Goal: Task Accomplishment & Management: Complete application form

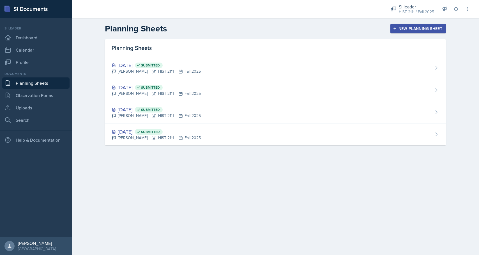
click at [399, 27] on div "New Planning Sheet" at bounding box center [418, 28] width 48 height 4
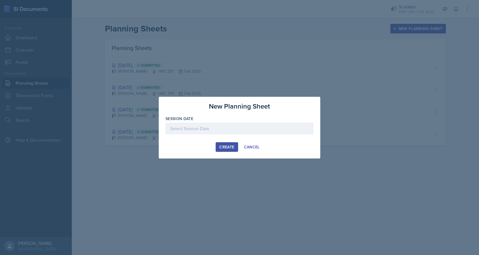
click at [225, 125] on div at bounding box center [240, 129] width 148 height 12
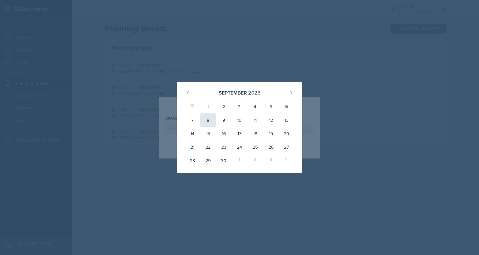
click at [208, 121] on div "8" at bounding box center [208, 119] width 16 height 13
type input "[DATE]"
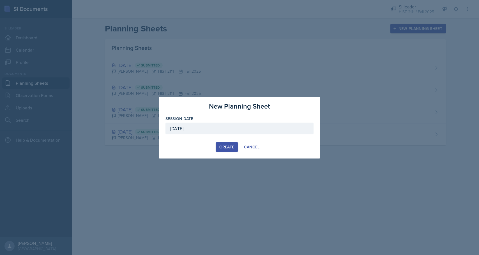
click at [223, 141] on div "New Planning Sheet Session Date September 8th, 2025 September 2025 31 1 2 3 4 5…" at bounding box center [240, 128] width 162 height 62
click at [225, 149] on div "Create" at bounding box center [227, 147] width 15 height 4
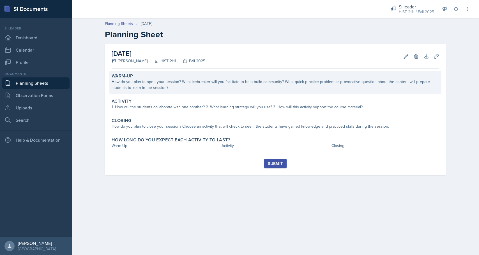
click at [191, 91] on div "Warm-Up How do you plan to open your session? What icebreaker will you facilita…" at bounding box center [275, 82] width 332 height 23
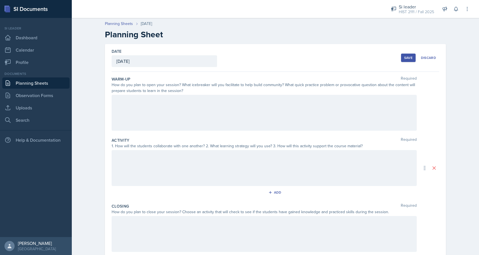
click at [177, 110] on div at bounding box center [264, 113] width 305 height 36
click at [31, 40] on link "Dashboard" at bounding box center [35, 37] width 67 height 11
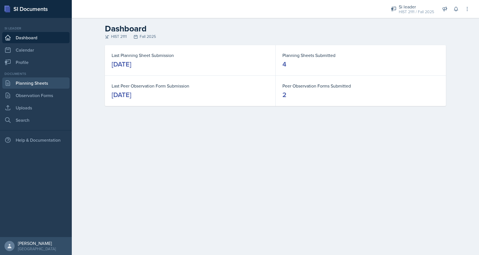
click at [17, 86] on link "Planning Sheets" at bounding box center [35, 82] width 67 height 11
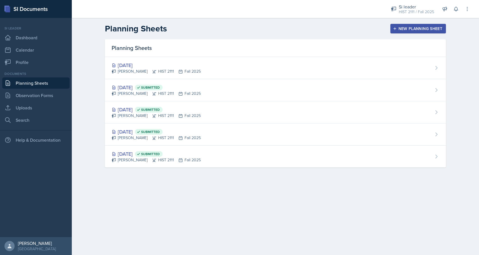
click at [410, 29] on div "New Planning Sheet" at bounding box center [418, 28] width 48 height 4
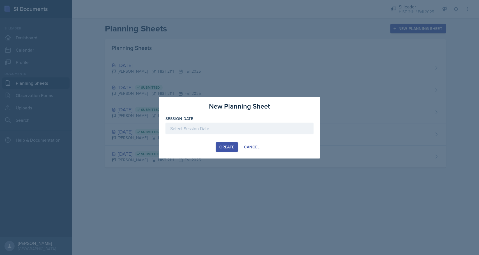
click at [229, 123] on div at bounding box center [240, 129] width 148 height 12
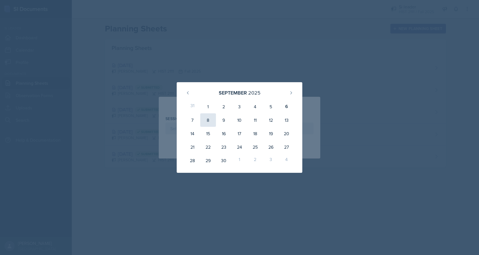
click at [209, 119] on div "8" at bounding box center [208, 119] width 16 height 13
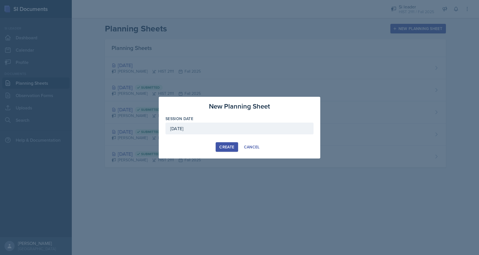
click at [216, 131] on div "[DATE]" at bounding box center [240, 129] width 148 height 12
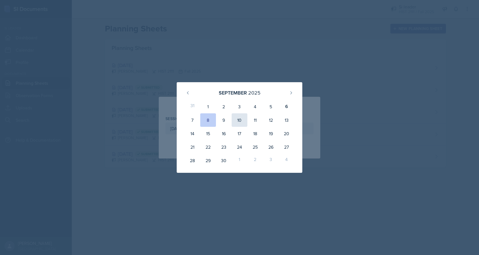
click at [240, 122] on div "10" at bounding box center [240, 119] width 16 height 13
type input "September 10th, 2025"
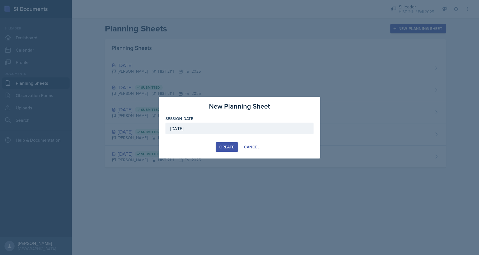
click at [227, 148] on div "Create" at bounding box center [227, 147] width 15 height 4
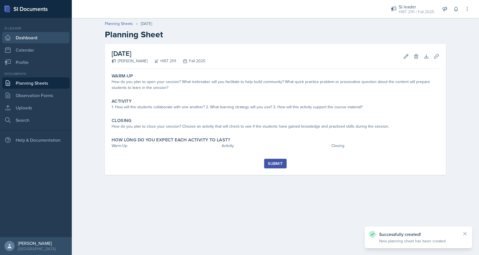
click at [6, 35] on icon at bounding box center [7, 37] width 7 height 7
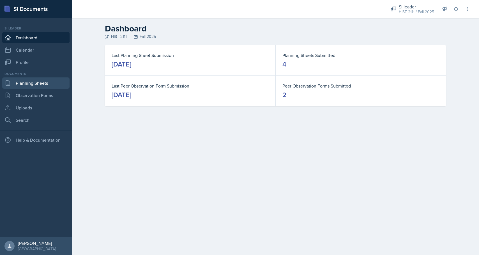
click at [22, 85] on link "Planning Sheets" at bounding box center [35, 82] width 67 height 11
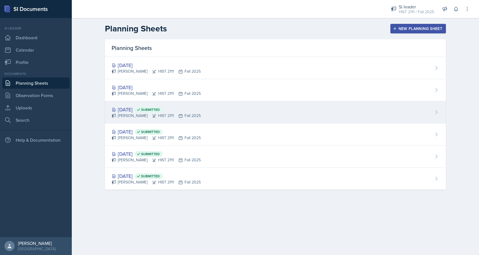
click at [136, 110] on div "Sep 3rd, 2025 Submitted" at bounding box center [156, 110] width 89 height 8
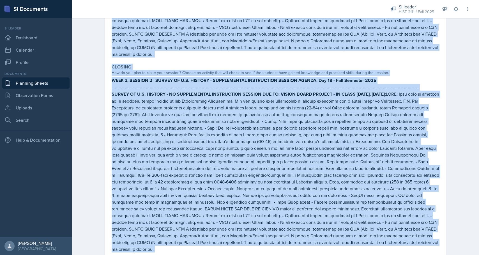
scroll to position [444, 0]
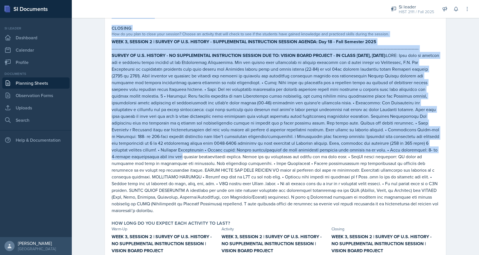
drag, startPoint x: 113, startPoint y: 95, endPoint x: 353, endPoint y: 138, distance: 244.2
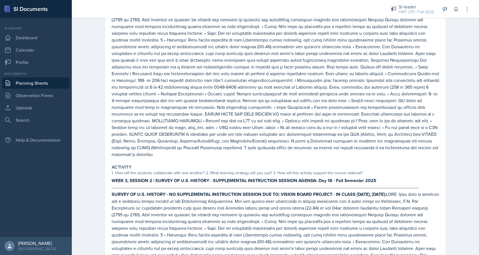
click at [363, 147] on p "SURVEY OF U.S. HISTORY - NO SUPPLEMENTAL INSTRUCTION SESSION DUE TO: VISION BOA…" at bounding box center [276, 77] width 328 height 162
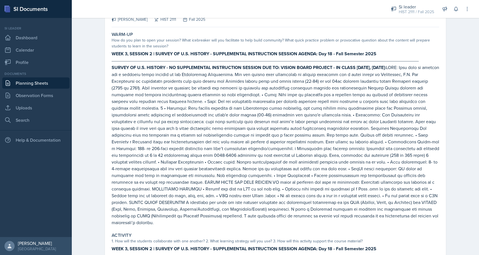
scroll to position [0, 0]
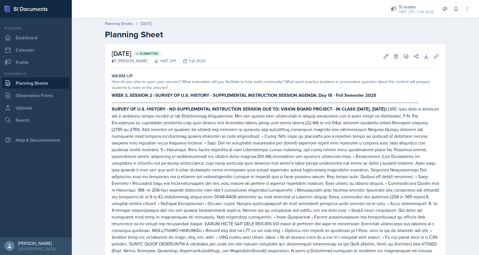
drag, startPoint x: 363, startPoint y: 181, endPoint x: 110, endPoint y: 97, distance: 266.1
click at [110, 97] on div "Warm-Up How do you plan to open your session? What icebreaker will you facilita…" at bounding box center [275, 170] width 332 height 199
copy div "WEEK 3, SESSION 2 | SURVEY OF U.S. HISTORY - SUPPLEMENTAL INSTRUCTION SESSION A…"
click at [136, 124] on p "SURVEY OF U.S. HISTORY - NO SUPPLEMENTAL INSTRUCTION SESSION DUE TO: VISION BOA…" at bounding box center [276, 187] width 328 height 162
click at [7, 36] on icon at bounding box center [7, 37] width 7 height 7
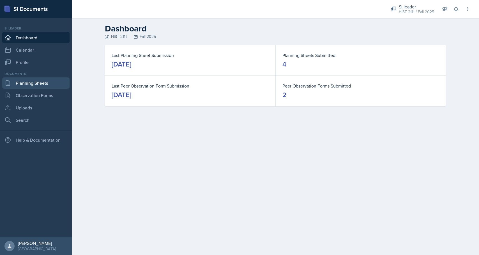
click at [41, 83] on link "Planning Sheets" at bounding box center [35, 82] width 67 height 11
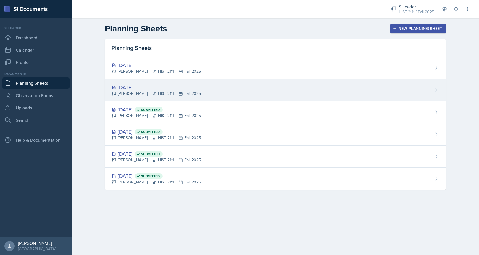
click at [151, 89] on div "[DATE]" at bounding box center [156, 88] width 89 height 8
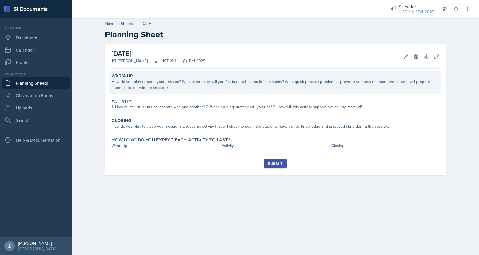
click at [177, 82] on div "How do you plan to open your session? What icebreaker will you facilitate to he…" at bounding box center [276, 85] width 328 height 12
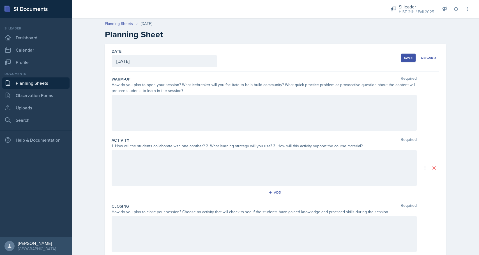
click at [153, 120] on div at bounding box center [264, 113] width 305 height 36
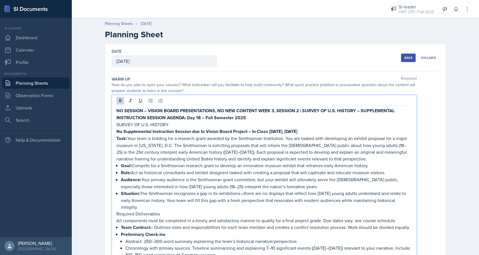
click at [275, 110] on strong "WEEK 3, SESSION 2 | SURVEY OF U.S. HISTORY – SUPPLEMENTAL INSTRUCTION SESSION A…" at bounding box center [256, 114] width 280 height 13
click at [300, 110] on strong "WEEK 4, SESSION 2 | SURVEY OF U.S. HISTORY – SUPPLEMENTAL INSTRUCTION SESSION A…" at bounding box center [256, 114] width 280 height 13
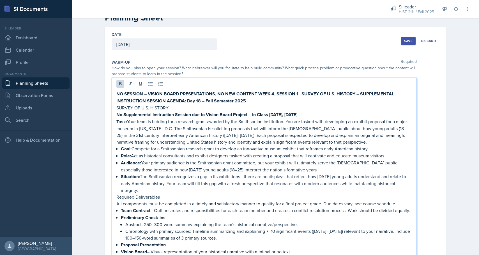
scroll to position [18, 0]
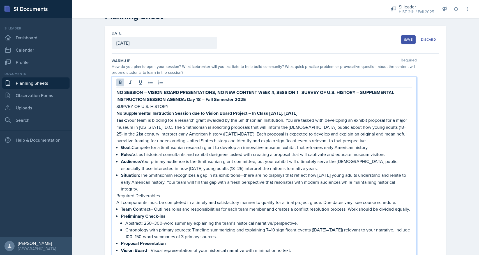
click at [200, 99] on strong "WEEK 4, SESSION 1 | SURVEY OF U.S. HISTORY – SUPPLEMENTAL INSTRUCTION SESSION A…" at bounding box center [255, 95] width 279 height 13
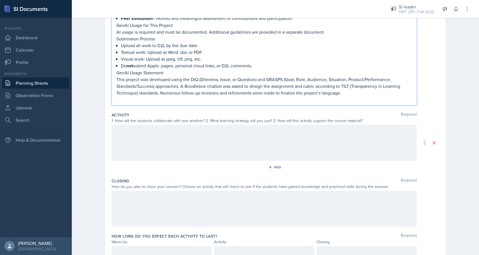
scroll to position [301, 0]
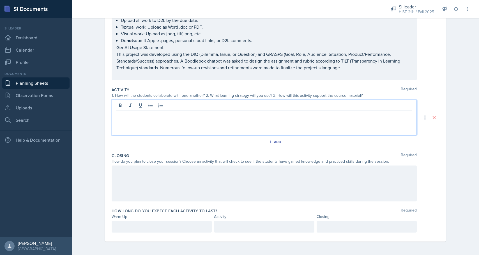
click at [130, 103] on div at bounding box center [264, 118] width 305 height 36
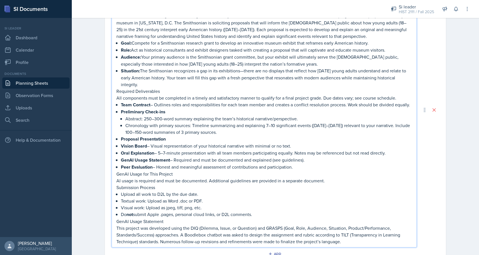
scroll to position [535, 0]
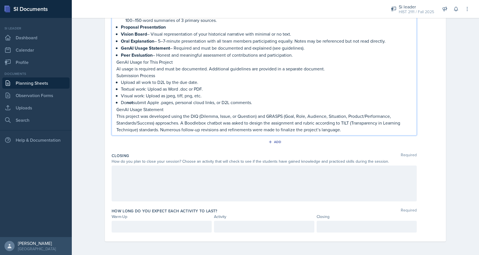
click at [127, 175] on div at bounding box center [264, 184] width 305 height 36
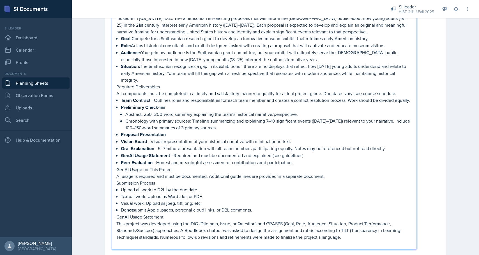
scroll to position [776, 0]
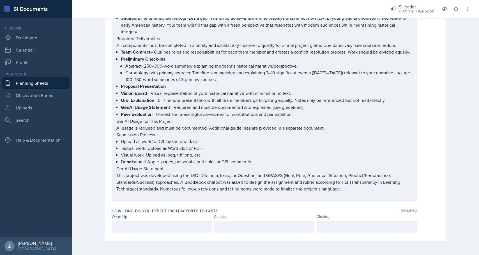
click at [137, 231] on div at bounding box center [162, 227] width 100 height 12
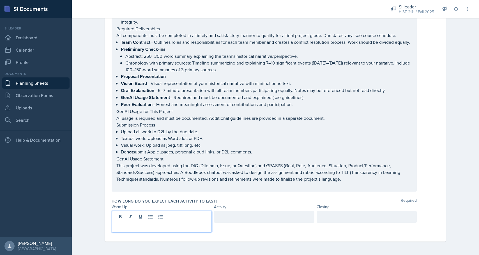
paste div
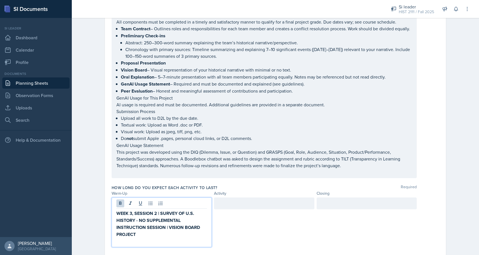
click at [132, 225] on strong "WEEK 3, SESSION 2 | SURVEY OF U.S. HISTORY - NO SUPPLEMENTAL INSTRUCTION SESSIO…" at bounding box center [158, 224] width 85 height 28
drag, startPoint x: 136, startPoint y: 247, endPoint x: 116, endPoint y: 247, distance: 19.6
click at [116, 247] on div "WEEK 4, SESSION 2 | SURVEY OF U.S. HISTORY - NO SUPPLEMENTAL INSTRUCTION SESSIO…" at bounding box center [162, 223] width 100 height 50
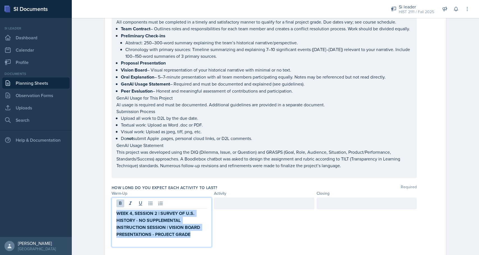
drag, startPoint x: 193, startPoint y: 246, endPoint x: 109, endPoint y: 216, distance: 89.1
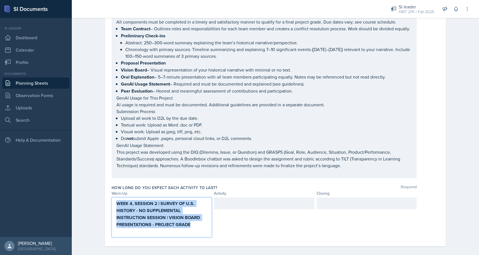
scroll to position [766, 0]
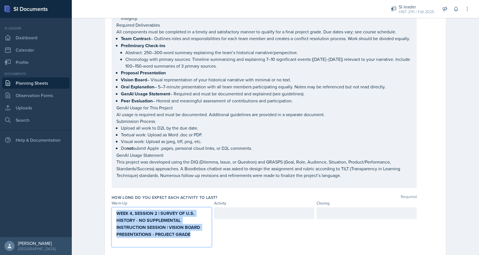
copy strong "WEEK 4, SESSION 2 | SURVEY OF U.S. HISTORY - NO SUPPLEMENTAL INSTRUCTION SESSIO…"
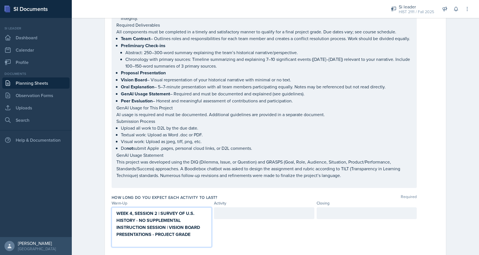
click at [232, 219] on div at bounding box center [264, 213] width 100 height 12
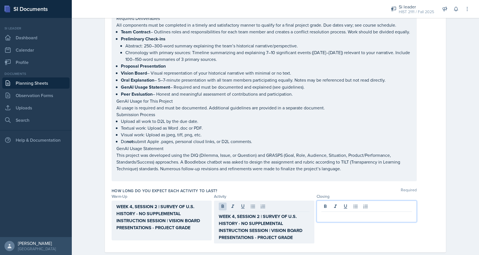
scroll to position [783, 0]
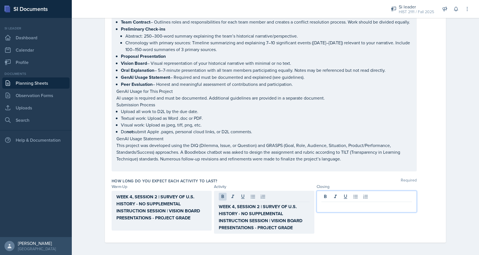
click at [352, 210] on p at bounding box center [367, 206] width 91 height 7
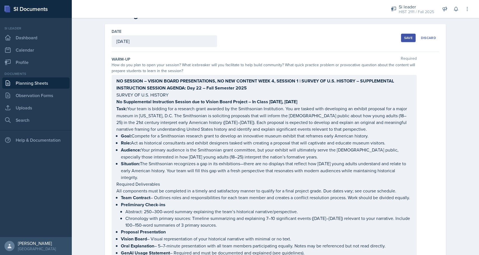
scroll to position [0, 0]
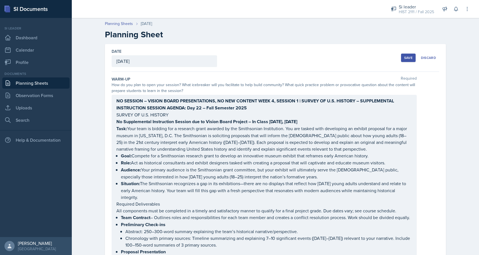
click at [408, 56] on div "Save" at bounding box center [409, 58] width 8 height 4
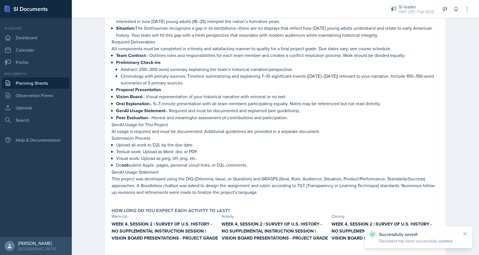
scroll to position [725, 0]
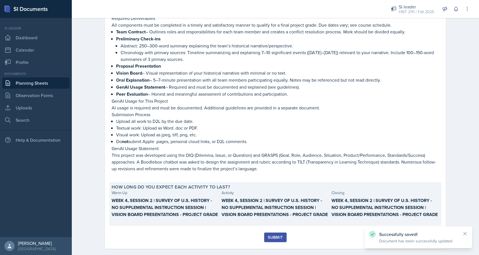
click at [252, 197] on strong "WEEK 4, SESSION 2 | SURVEY OF U.S. HISTORY - NO SUPPLEMENTAL INSTRUCTION SESSIO…" at bounding box center [275, 207] width 106 height 20
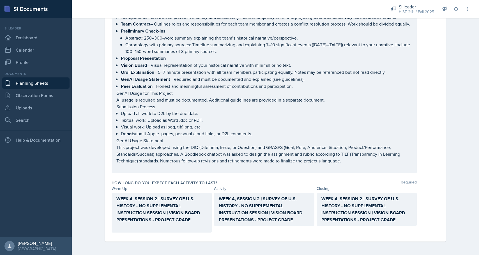
click at [183, 213] on strong "WEEK 4, SESSION 2 | SURVEY OF U.S. HISTORY - NO SUPPLEMENTAL INSTRUCTION SESSIO…" at bounding box center [158, 210] width 85 height 28
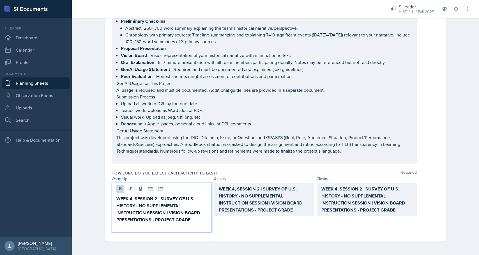
click at [157, 200] on strong "WEEK 4, SESSION 2 | SURVEY OF U.S. HISTORY - NO SUPPLEMENTAL INSTRUCTION SESSIO…" at bounding box center [158, 210] width 85 height 28
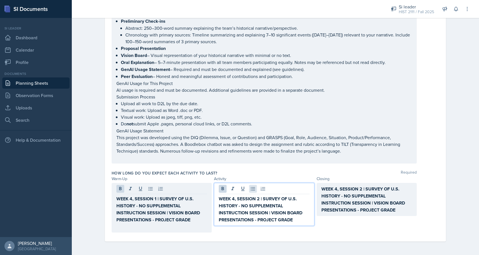
click at [253, 189] on div "WEEK 4, SESSION 2 | SURVEY OF U.S. HISTORY - NO SUPPLEMENTAL INSTRUCTION SESSIO…" at bounding box center [264, 204] width 100 height 43
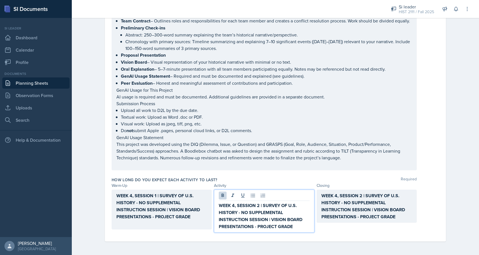
click at [259, 205] on strong "WEEK 4, SESSION 2 | SURVEY OF U.S. HISTORY - NO SUPPLEMENTAL INSTRUCTION SESSIO…" at bounding box center [261, 216] width 85 height 28
click at [333, 203] on strong "WEEK 4, SESSION 2 | SURVEY OF U.S. HISTORY - NO SUPPLEMENTAL INSTRUCTION SESSIO…" at bounding box center [364, 207] width 85 height 28
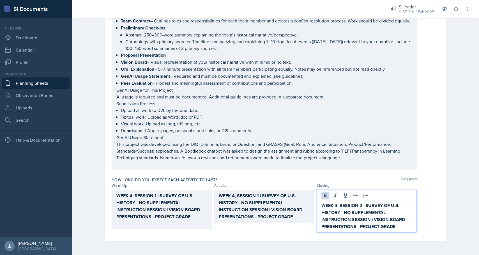
click at [361, 206] on strong "WEEK 4, SESSION 2 | SURVEY OF U.S. HISTORY - NO SUPPLEMENTAL INSTRUCTION SESSIO…" at bounding box center [364, 216] width 85 height 28
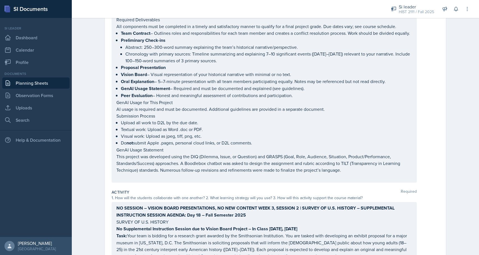
scroll to position [194, 0]
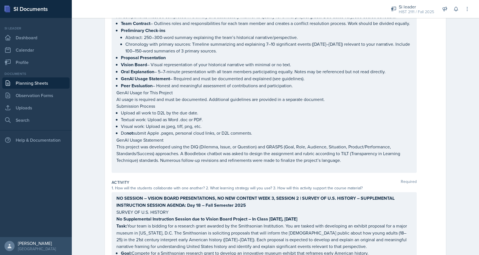
click at [275, 209] on strong "WEEK 3, SESSION 2 | SURVEY OF U.S. HISTORY – SUPPLEMENTAL INSTRUCTION SESSION A…" at bounding box center [256, 201] width 280 height 13
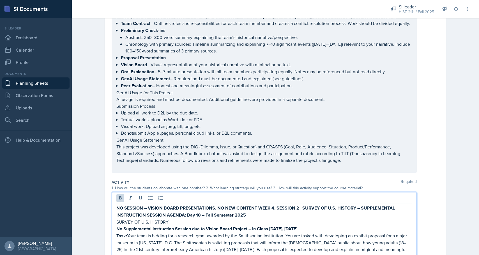
click at [299, 213] on strong "WEEK 4, SESSION 2 | SURVEY OF U.S. HISTORY – SUPPLEMENTAL INSTRUCTION SESSION A…" at bounding box center [256, 211] width 280 height 13
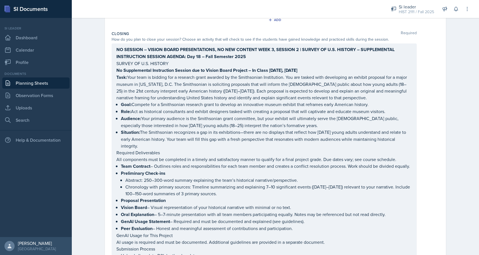
scroll to position [613, 0]
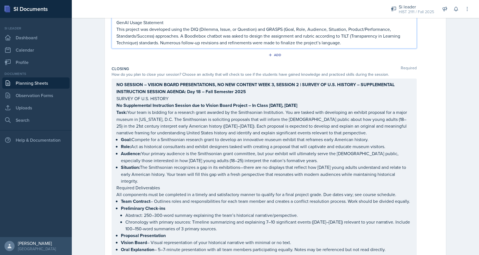
click at [275, 93] on strong "WEEK 3, SESSION 2 | SURVEY OF U.S. HISTORY – SUPPLEMENTAL INSTRUCTION SESSION A…" at bounding box center [256, 87] width 280 height 13
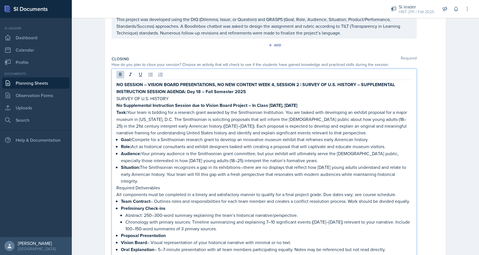
click at [300, 94] on strong "WEEK 4, SESSION 2 | SURVEY OF U.S. HISTORY – SUPPLEMENTAL INSTRUCTION SESSION A…" at bounding box center [256, 87] width 280 height 13
click at [201, 95] on strong "WEEK 4, SESSION 1 | SURVEY OF U.S. HISTORY – SUPPLEMENTAL INSTRUCTION SESSION A…" at bounding box center [255, 87] width 279 height 13
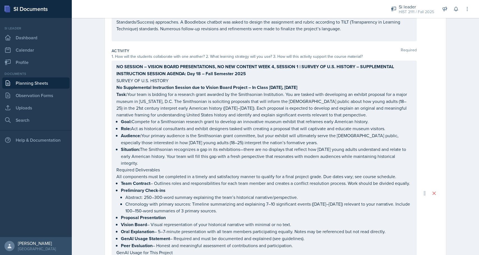
scroll to position [251, 0]
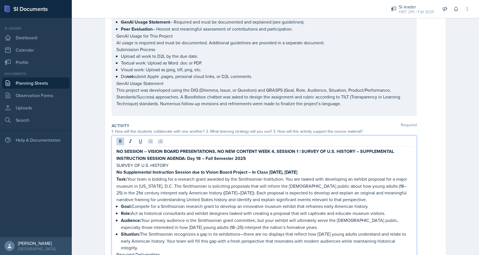
click at [200, 152] on strong "WEEK 4, SESSION 1 | SURVEY OF U.S. HISTORY – SUPPLEMENTAL INSTRUCTION SESSION A…" at bounding box center [255, 154] width 279 height 13
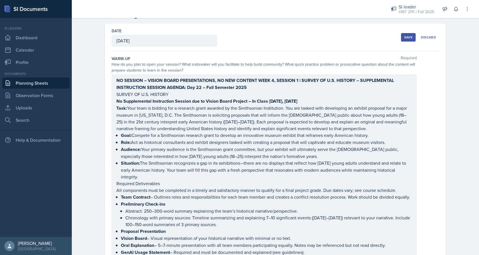
scroll to position [0, 0]
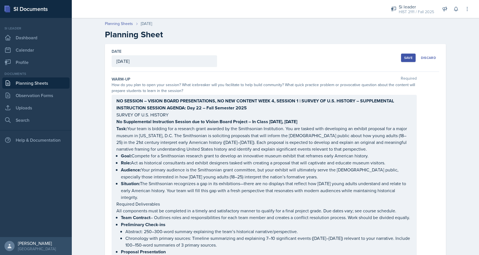
click at [408, 57] on div "Save" at bounding box center [409, 58] width 8 height 4
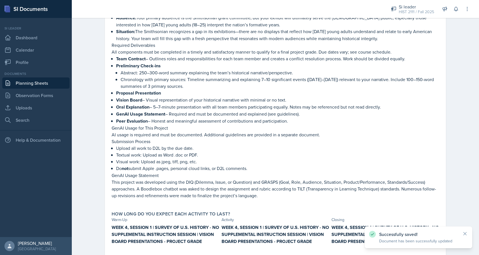
scroll to position [725, 0]
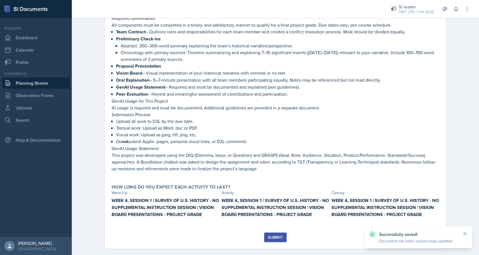
click at [270, 235] on div "Submit" at bounding box center [275, 237] width 15 height 4
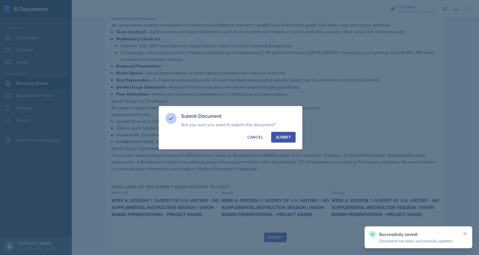
click at [278, 140] on button "Submit" at bounding box center [283, 137] width 24 height 11
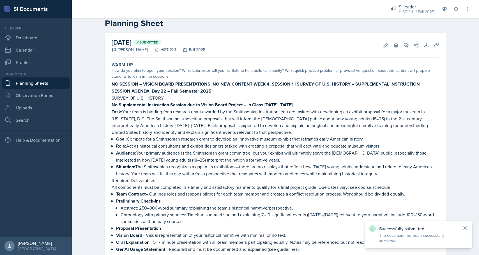
scroll to position [0, 0]
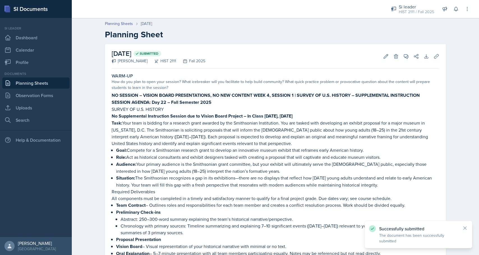
click at [35, 87] on link "Planning Sheets" at bounding box center [35, 82] width 67 height 11
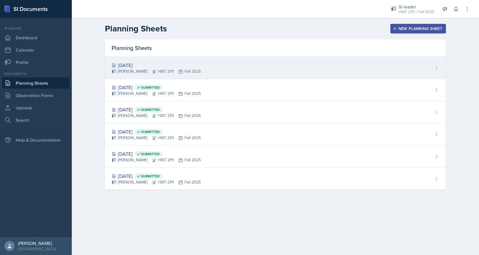
click at [142, 65] on div "[DATE]" at bounding box center [156, 65] width 89 height 8
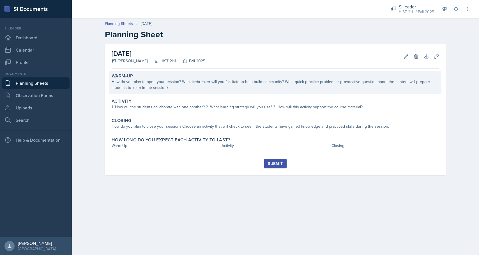
click at [136, 92] on div "Warm-Up How do you plan to open your session? What icebreaker will you facilita…" at bounding box center [275, 82] width 332 height 23
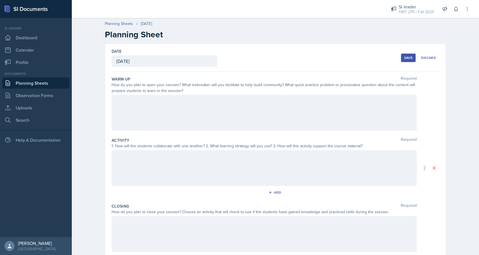
click at [148, 118] on div at bounding box center [264, 113] width 305 height 36
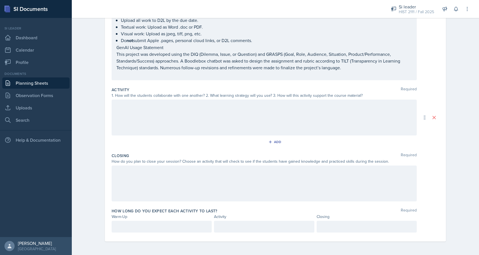
click at [143, 113] on div at bounding box center [264, 118] width 305 height 36
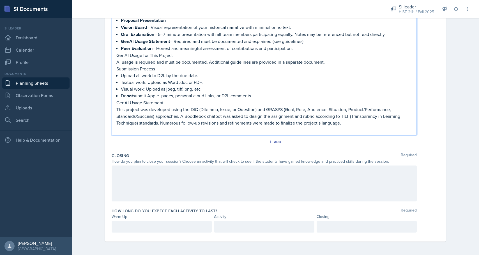
click at [133, 170] on div at bounding box center [264, 184] width 305 height 36
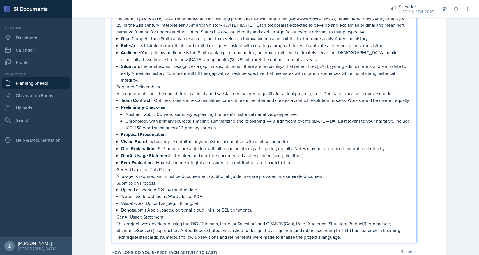
scroll to position [776, 0]
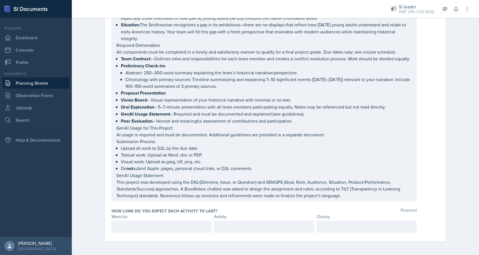
click at [126, 231] on div at bounding box center [162, 227] width 100 height 12
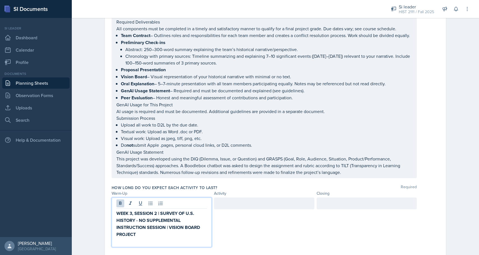
click at [228, 209] on div at bounding box center [264, 204] width 100 height 12
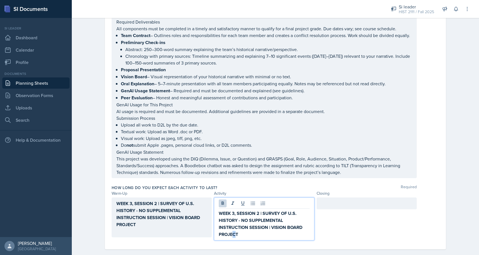
drag, startPoint x: 236, startPoint y: 248, endPoint x: 232, endPoint y: 248, distance: 4.2
click at [232, 238] on strong "WEEK 3, SESSION 2 | SURVEY OF U.S. HISTORY - NO SUPPLEMENTAL INSTRUCTION SESSIO…" at bounding box center [261, 224] width 85 height 28
drag, startPoint x: 239, startPoint y: 247, endPoint x: 219, endPoint y: 247, distance: 20.5
click at [219, 238] on p "WEEK 3, SESSION 2 | SURVEY OF U.S. HISTORY - NO SUPPLEMENTAL INSTRUCTION SESSIO…" at bounding box center [264, 224] width 91 height 28
click at [234, 226] on strong "WEEK 3, SESSION 2 | SURVEY OF U.S. HISTORY - NO SUPPLEMENTAL INSTRUCTION SESSIO…" at bounding box center [261, 224] width 85 height 28
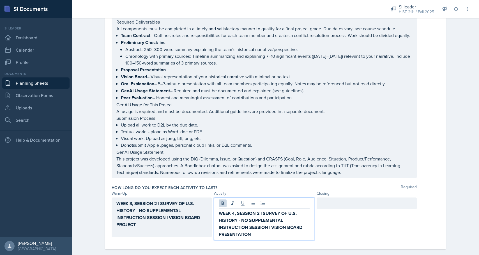
click at [132, 217] on div "WEEK 3, SESSION 2 | SURVEY OF U.S. HISTORY - NO SUPPLEMENTAL INSTRUCTION SESSIO…" at bounding box center [162, 218] width 100 height 40
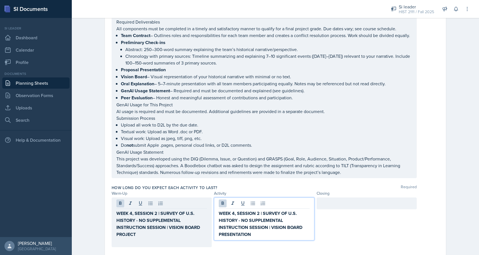
click at [252, 237] on p "WEEK 4, SESSION 2 | SURVEY OF U.S. HISTORY - NO SUPPLEMENTAL INSTRUCTION SESSIO…" at bounding box center [264, 224] width 91 height 28
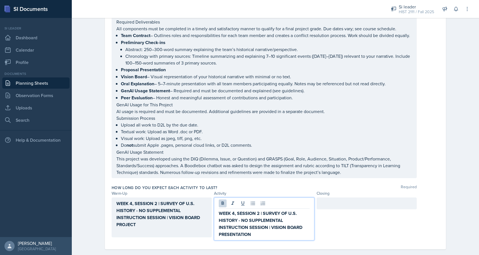
click at [253, 238] on p "WEEK 4, SESSION 2 | SURVEY OF U.S. HISTORY - NO SUPPLEMENTAL INSTRUCTION SESSIO…" at bounding box center [264, 224] width 91 height 28
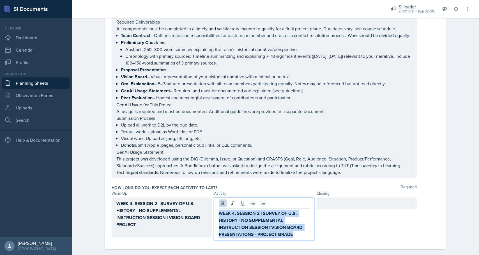
drag, startPoint x: 296, startPoint y: 248, endPoint x: 215, endPoint y: 229, distance: 83.5
click at [216, 229] on div "WEEK 4, SESSION 2 | SURVEY OF U.S. HISTORY - NO SUPPLEMENTAL INSTRUCTION SESSIO…" at bounding box center [264, 219] width 100 height 43
copy strong "WEEK 4, SESSION 2 | SURVEY OF U.S. HISTORY - NO SUPPLEMENTAL INSTRUCTION SESSIO…"
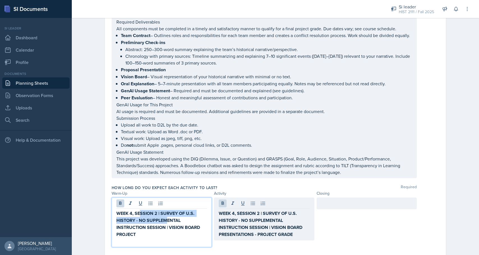
drag, startPoint x: 166, startPoint y: 233, endPoint x: 140, endPoint y: 230, distance: 26.6
click at [140, 230] on strong "WEEK 4, SESSION 2 | SURVEY OF U.S. HISTORY - NO SUPPLEMENTAL INSTRUCTION SESSIO…" at bounding box center [158, 224] width 85 height 28
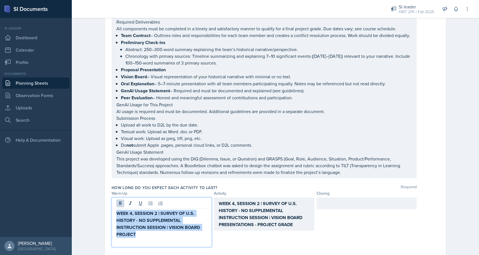
drag, startPoint x: 143, startPoint y: 246, endPoint x: 114, endPoint y: 226, distance: 34.5
click at [114, 226] on div "WEEK 4, SESSION 2 | SURVEY OF U.S. HISTORY - NO SUPPLEMENTAL INSTRUCTION SESSIO…" at bounding box center [162, 223] width 100 height 50
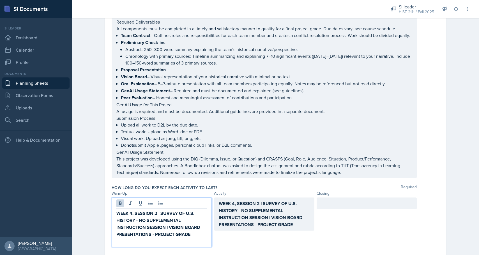
click at [333, 209] on div at bounding box center [367, 204] width 100 height 12
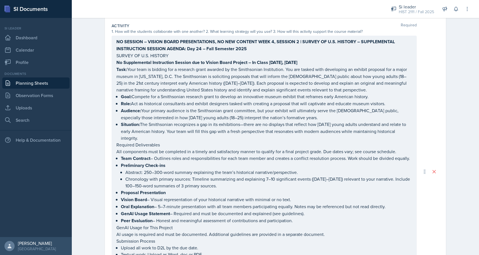
scroll to position [0, 0]
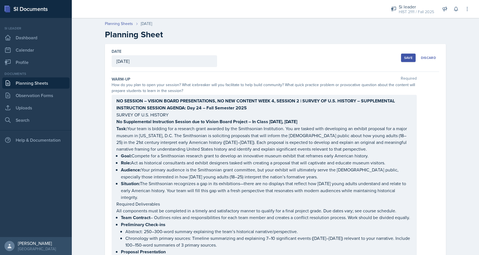
click at [403, 58] on button "Save" at bounding box center [408, 58] width 15 height 8
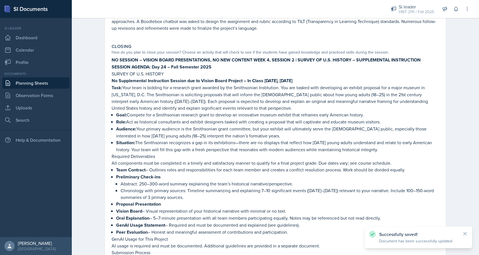
scroll to position [725, 0]
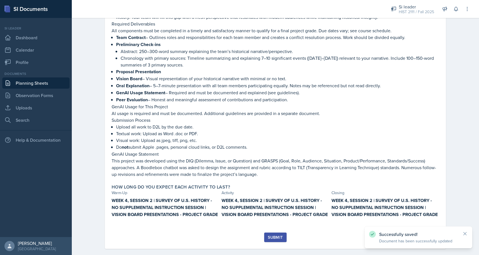
click at [275, 233] on button "Submit" at bounding box center [275, 238] width 22 height 10
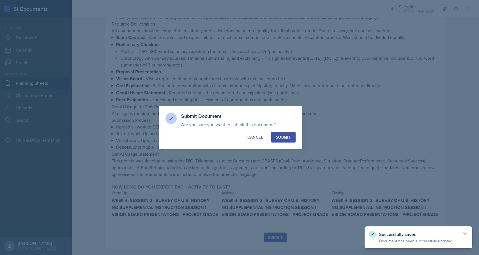
click at [280, 137] on div "Submit" at bounding box center [283, 137] width 15 height 6
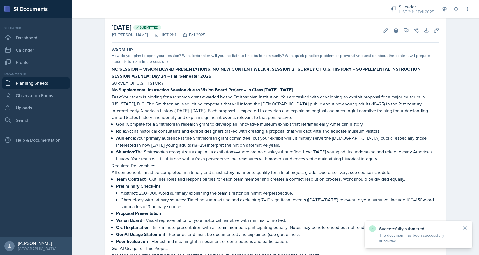
scroll to position [0, 0]
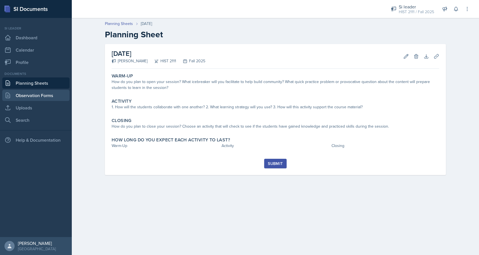
click at [27, 97] on link "Observation Forms" at bounding box center [35, 95] width 67 height 11
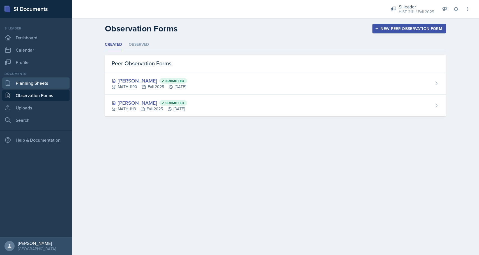
click at [21, 83] on link "Planning Sheets" at bounding box center [35, 82] width 67 height 11
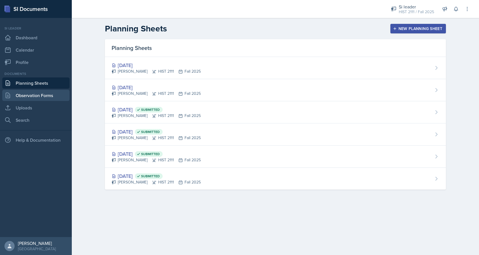
click at [21, 94] on link "Observation Forms" at bounding box center [35, 95] width 67 height 11
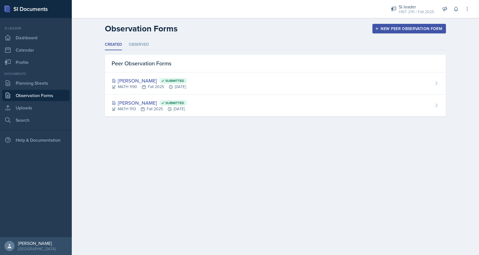
click at [402, 27] on div "New Peer Observation Form" at bounding box center [409, 28] width 66 height 4
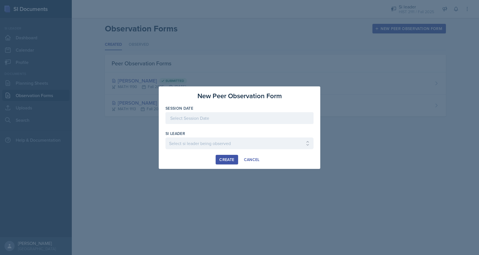
click at [255, 115] on div at bounding box center [240, 118] width 148 height 12
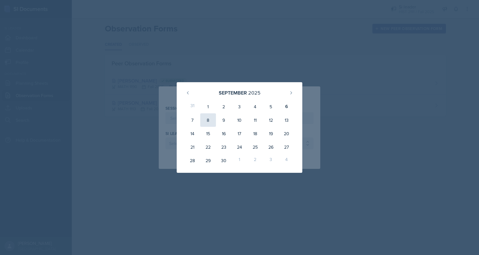
click at [208, 122] on div "8" at bounding box center [208, 119] width 16 height 13
type input "[DATE]"
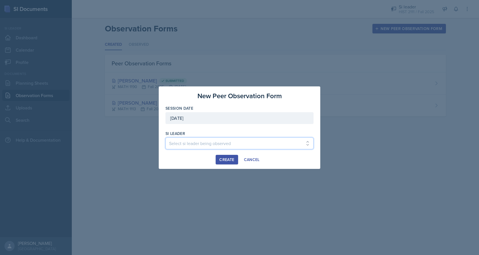
click at [201, 140] on select "Select si leader being observed [PERSON_NAME] / PSYC 2500 / The Phantoms of The…" at bounding box center [240, 144] width 148 height 12
click at [178, 139] on select "Select si leader being observed [PERSON_NAME] / PSYC 2500 / The Phantoms of The…" at bounding box center [240, 144] width 148 height 12
select select "75a20c42-f955-4c0a-9132-0a29a47220a7"
click at [166, 138] on select "Select si leader being observed [PERSON_NAME] / PSYC 2500 / The Phantoms of The…" at bounding box center [240, 144] width 148 height 12
click at [223, 159] on div "Create" at bounding box center [227, 159] width 15 height 4
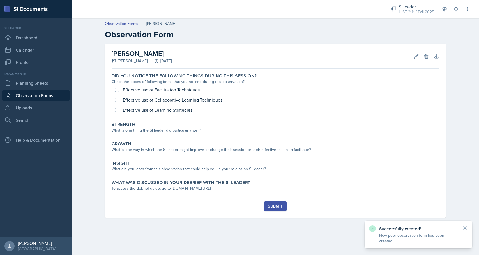
click at [26, 94] on link "Observation Forms" at bounding box center [35, 95] width 67 height 11
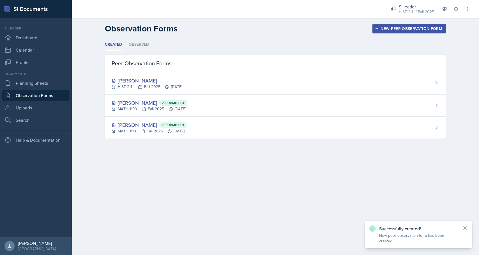
click at [388, 26] on div "New Peer Observation Form" at bounding box center [409, 28] width 66 height 4
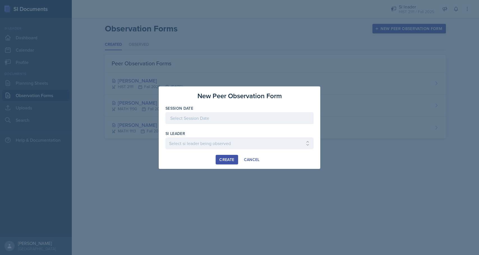
click at [188, 120] on div at bounding box center [240, 118] width 148 height 12
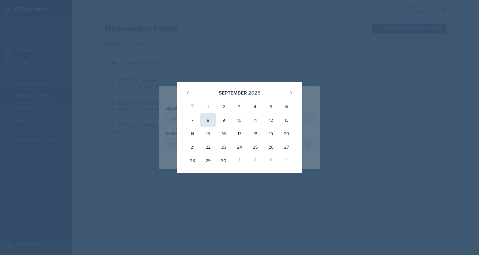
click at [209, 116] on div "8" at bounding box center [208, 119] width 16 height 13
type input "[DATE]"
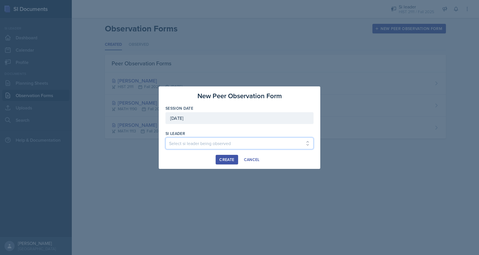
click at [197, 140] on select "Select si leader being observed [PERSON_NAME] / PSYC 2500 / The Phantoms of The…" at bounding box center [240, 144] width 148 height 12
select select "a28c9b89-fc56-449c-b3c9-b27073ae0a1e"
click at [166, 138] on select "Select si leader being observed [PERSON_NAME] / PSYC 2500 / The Phantoms of The…" at bounding box center [240, 144] width 148 height 12
click at [226, 161] on div "Create" at bounding box center [227, 159] width 15 height 4
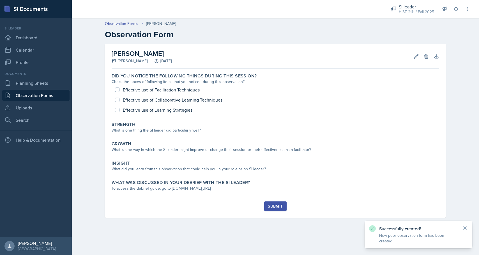
click at [24, 92] on link "Observation Forms" at bounding box center [35, 95] width 67 height 11
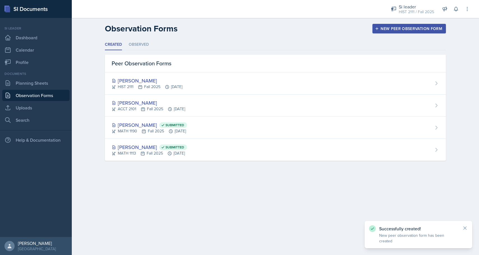
click at [411, 26] on div "New Peer Observation Form" at bounding box center [409, 28] width 66 height 4
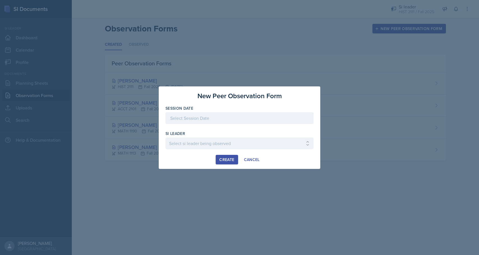
click at [295, 122] on div at bounding box center [240, 118] width 148 height 12
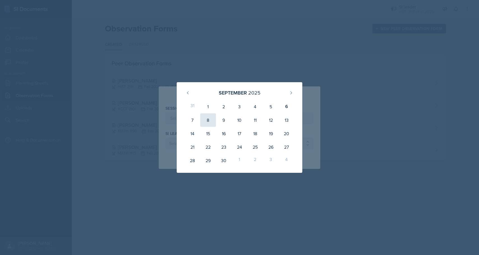
click at [205, 121] on div "8" at bounding box center [208, 119] width 16 height 13
type input "[DATE]"
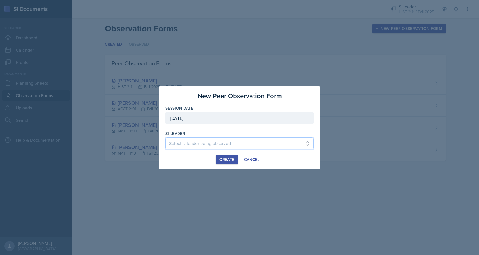
click at [198, 142] on select "Select si leader being observed [PERSON_NAME] / PSYC 2500 / The Phantoms of The…" at bounding box center [240, 144] width 148 height 12
select select "b69d4fe0-baf9-4344-89da-77b9013b47c6"
click at [166, 138] on select "Select si leader being observed [PERSON_NAME] / PSYC 2500 / The Phantoms of The…" at bounding box center [240, 144] width 148 height 12
click at [222, 159] on div "Create" at bounding box center [227, 159] width 15 height 4
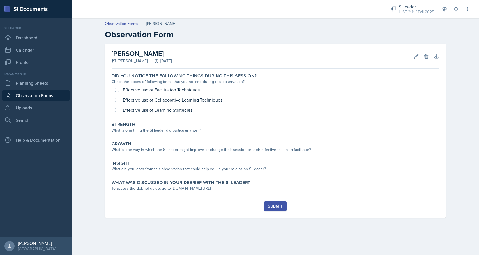
click at [22, 95] on link "Observation Forms" at bounding box center [35, 95] width 67 height 11
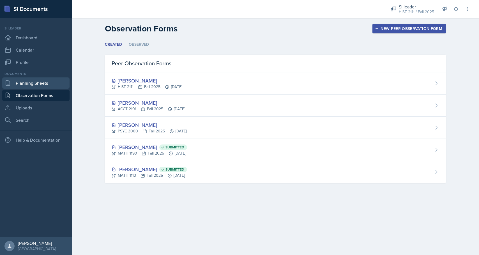
click at [45, 87] on link "Planning Sheets" at bounding box center [35, 82] width 67 height 11
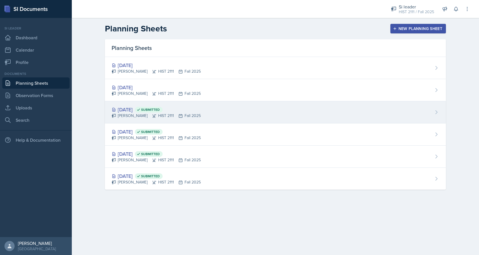
click at [138, 115] on div "[PERSON_NAME] HIST 2111 Fall 2025" at bounding box center [156, 116] width 89 height 6
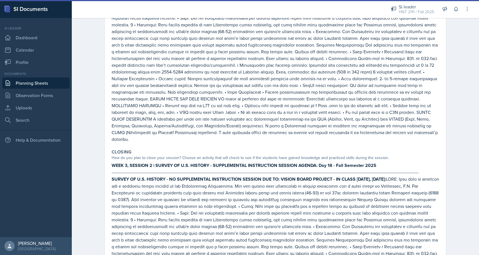
scroll to position [444, 0]
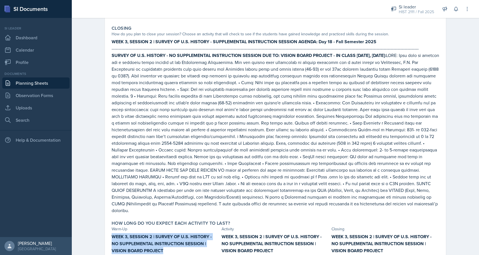
drag, startPoint x: 166, startPoint y: 228, endPoint x: 108, endPoint y: 217, distance: 59.4
copy strong "WEEK 3, SESSION 2 | SURVEY OF U.S. HISTORY - NO SUPPLEMENTAL INSTRUCTION SESSIO…"
